Goal: Communication & Community: Answer question/provide support

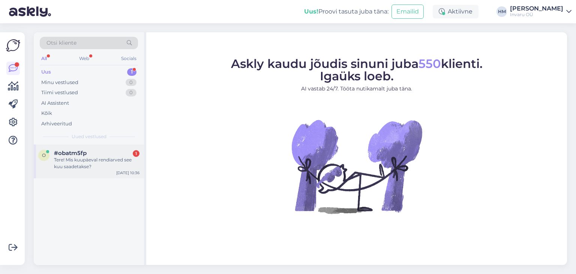
click at [75, 166] on div "Tere! Mis kuupäeval rendiarved see kuu saadetakse?" at bounding box center [96, 162] width 85 height 13
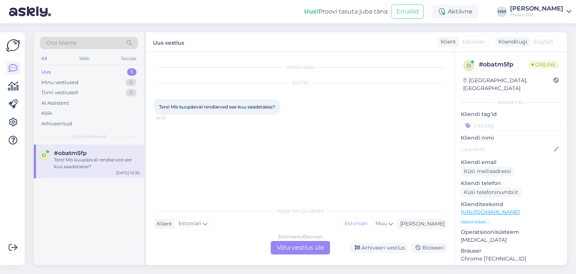
click at [300, 246] on div "Estonian to Estonian Võta vestlus üle" at bounding box center [300, 247] width 59 height 13
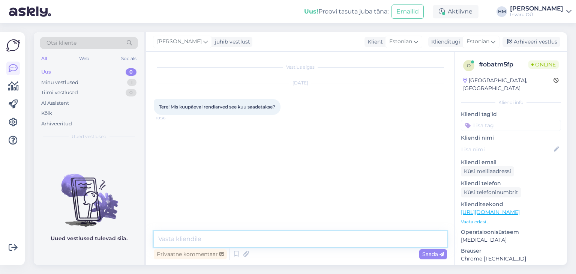
click at [171, 237] on textarea at bounding box center [300, 239] width 293 height 16
type textarea "Tere, Oktoobri üüriarved väljastame [PERSON_NAME]."
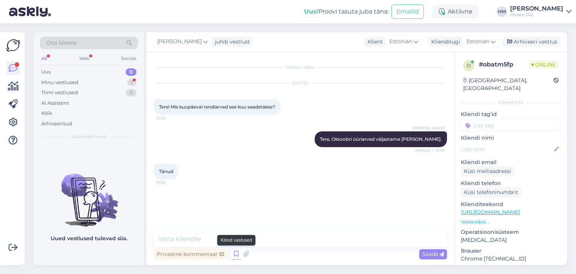
click at [237, 256] on icon at bounding box center [236, 253] width 9 height 11
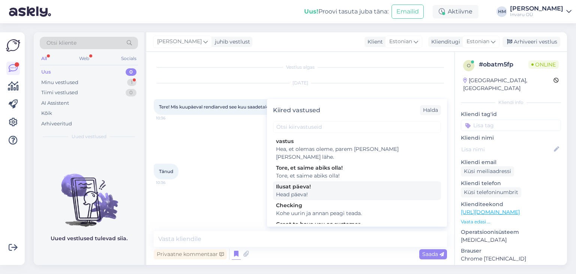
click at [297, 190] on div "Head päeva!" at bounding box center [357, 194] width 162 height 8
type textarea "Head päeva!"
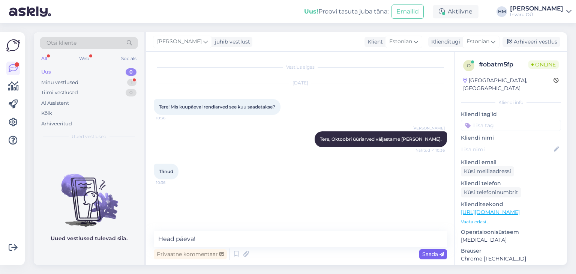
click at [429, 253] on span "Saada" at bounding box center [433, 253] width 22 height 7
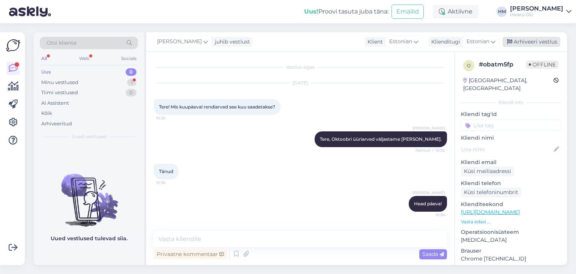
click at [535, 41] on div "Arhiveeri vestlus" at bounding box center [531, 42] width 58 height 10
